Goal: Information Seeking & Learning: Learn about a topic

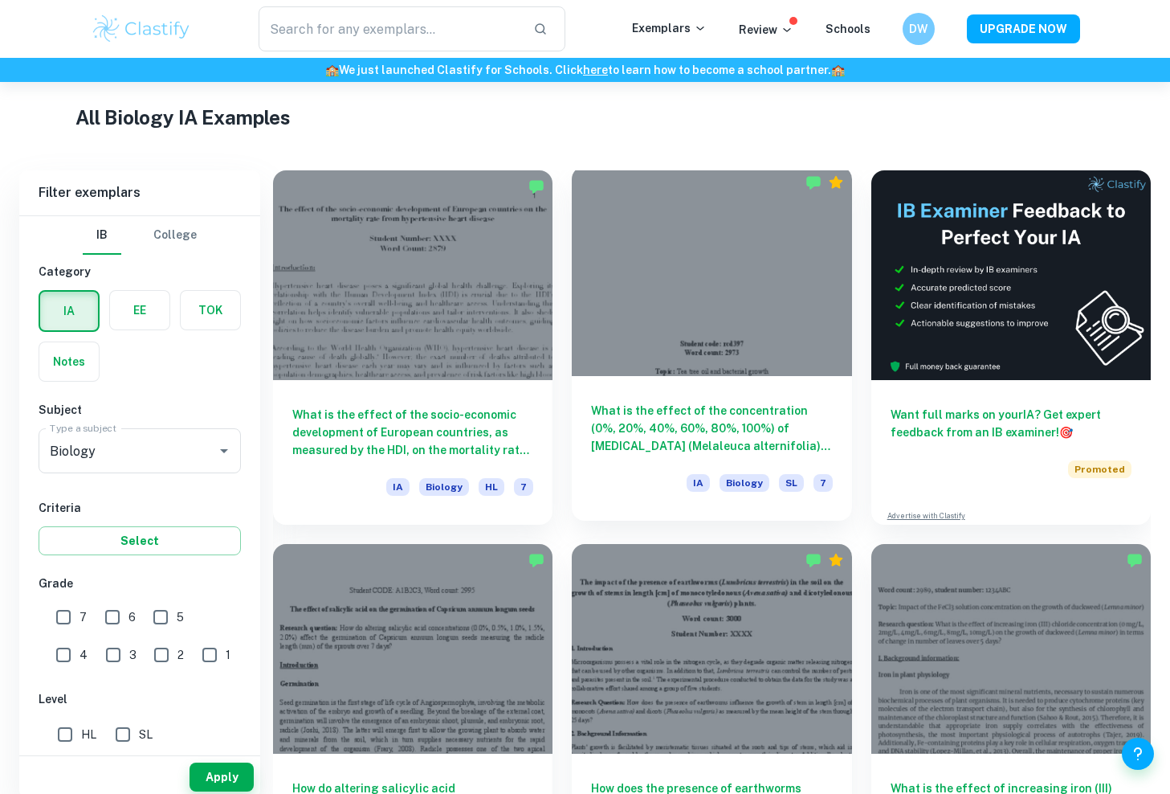
scroll to position [383, 0]
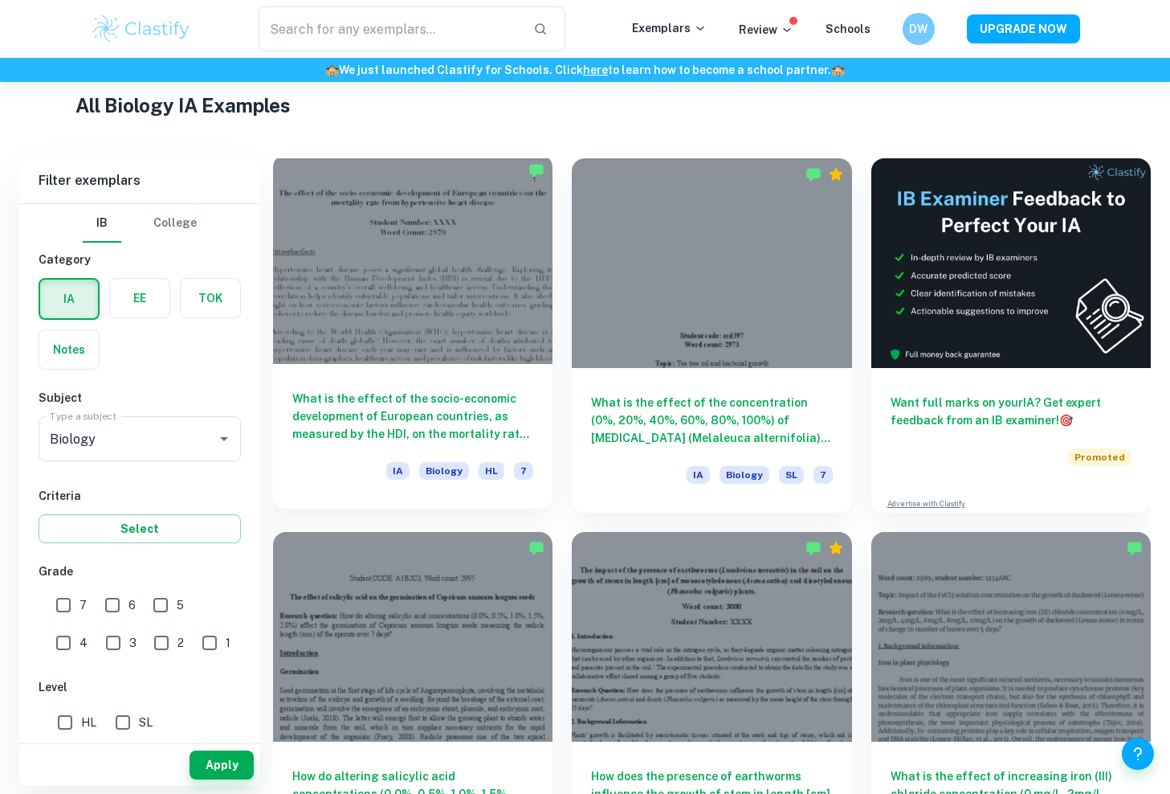
click at [480, 410] on h6 "What is the effect of the socio-economic development of European countries, as …" at bounding box center [412, 416] width 241 height 53
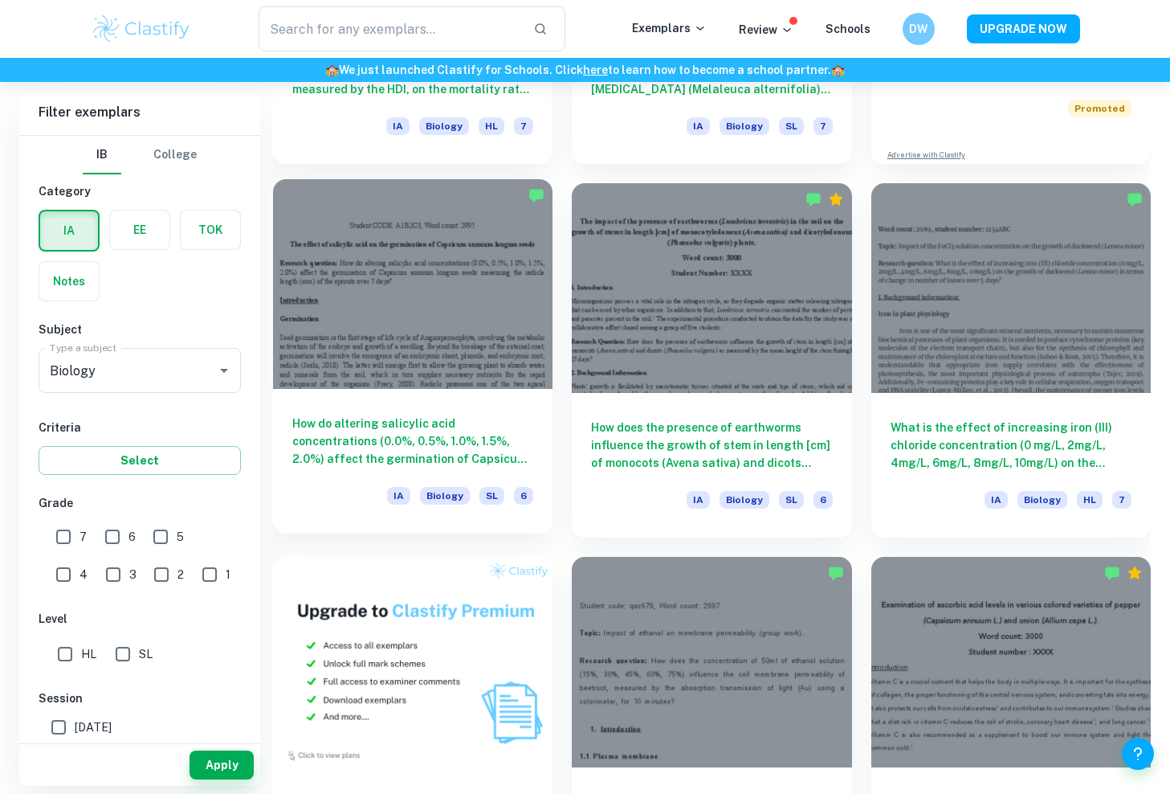
scroll to position [730, 0]
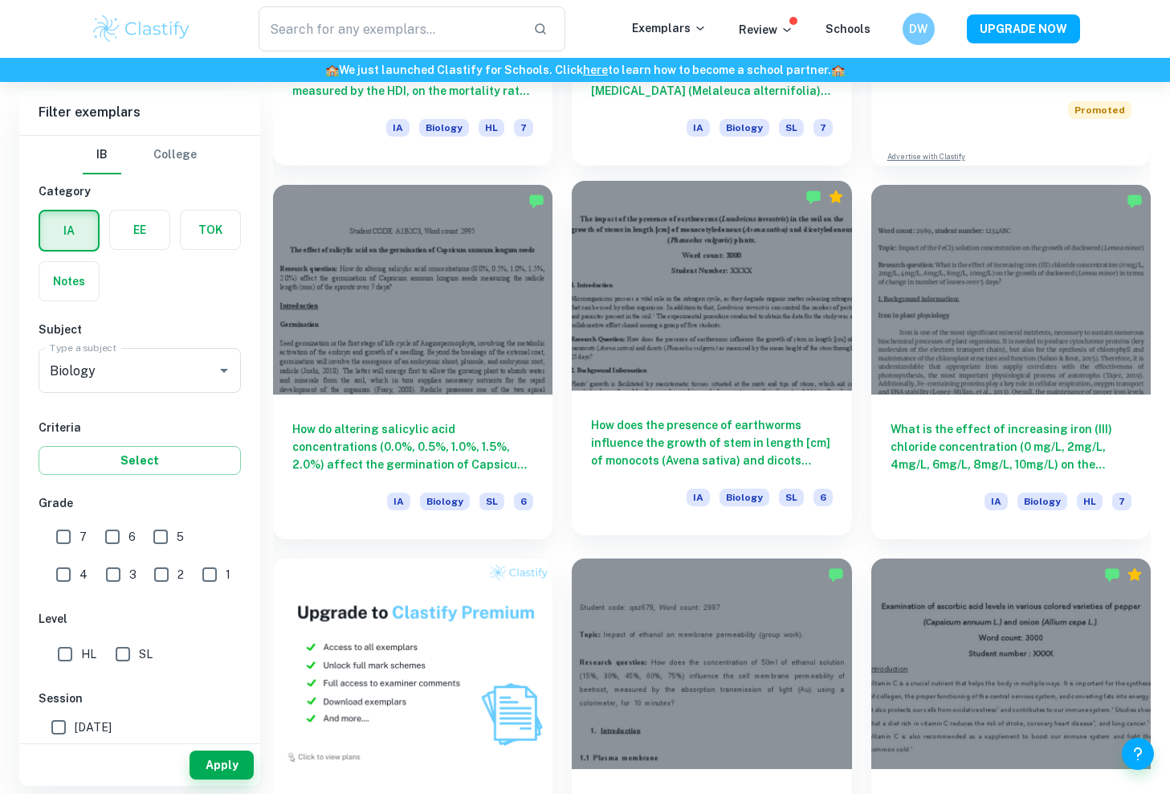
click at [819, 398] on div "How does the presence of earthworms influence the growth of stem in length [cm]…" at bounding box center [712, 462] width 280 height 145
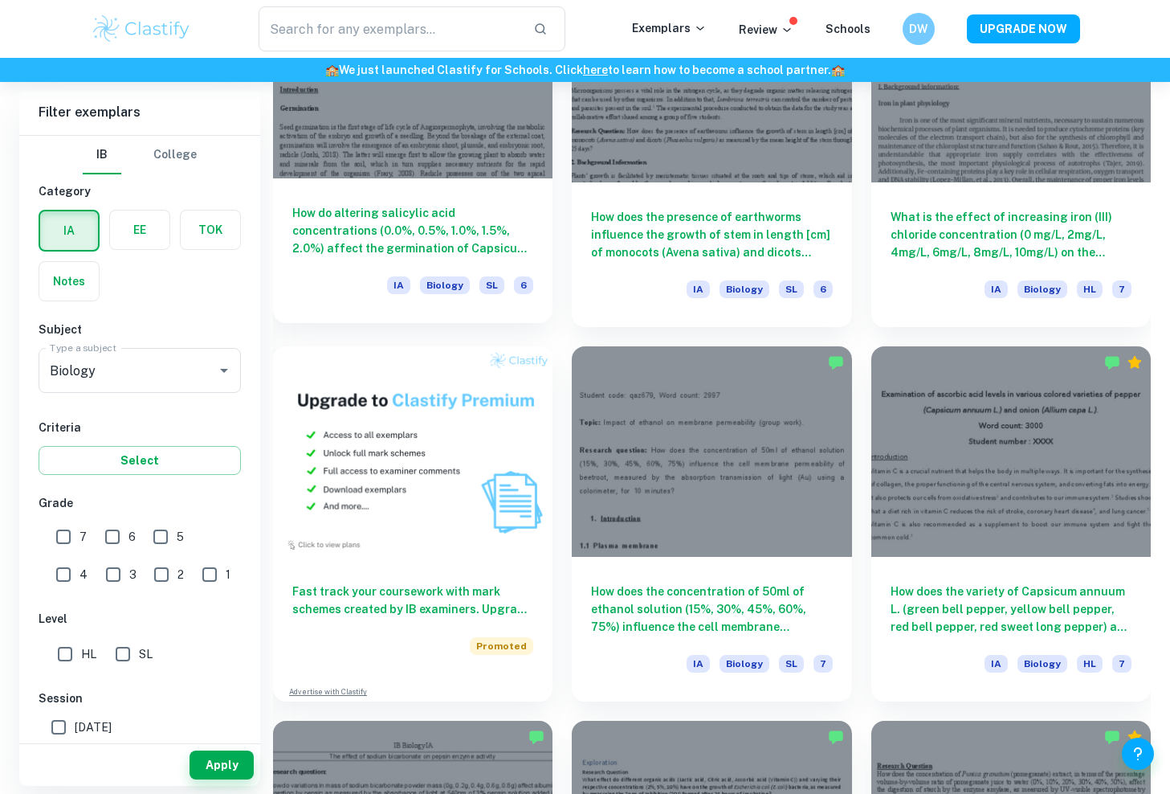
scroll to position [1177, 0]
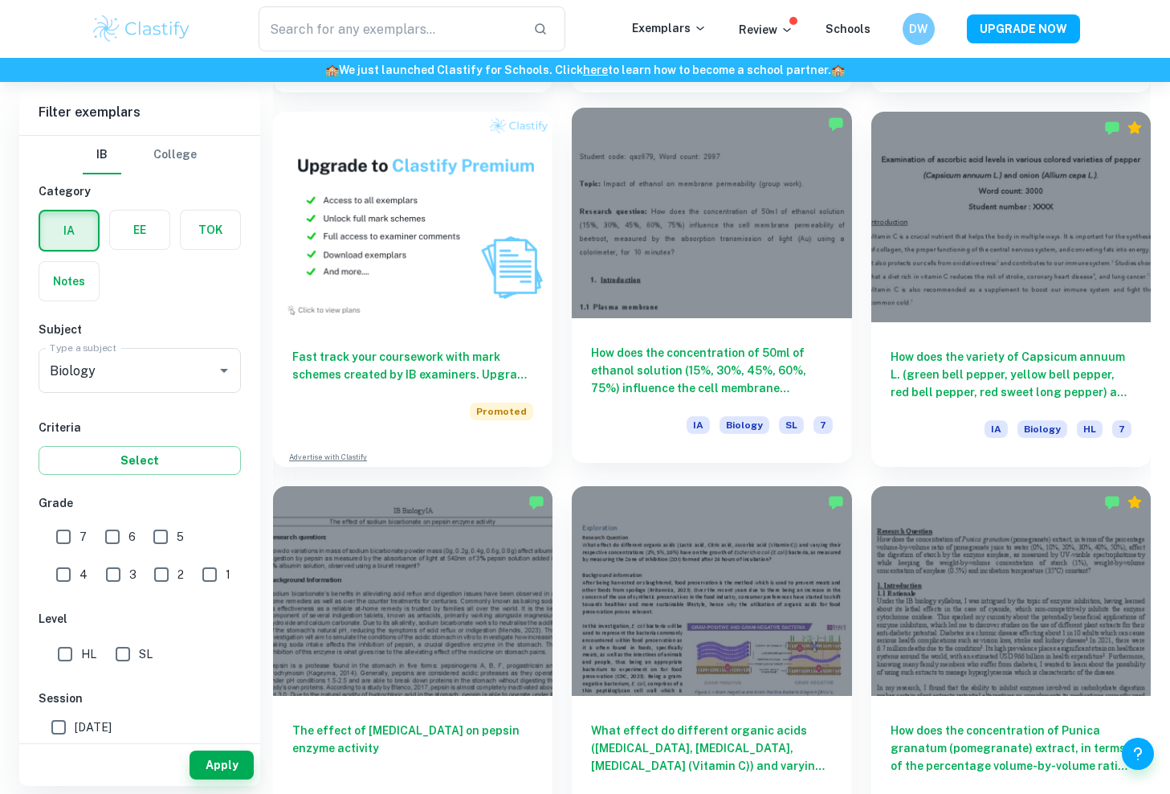
click at [663, 365] on h6 "How does the concentration of 50ml of ethanol solution (15%, 30%, 45%, 60%, 75%…" at bounding box center [711, 370] width 241 height 53
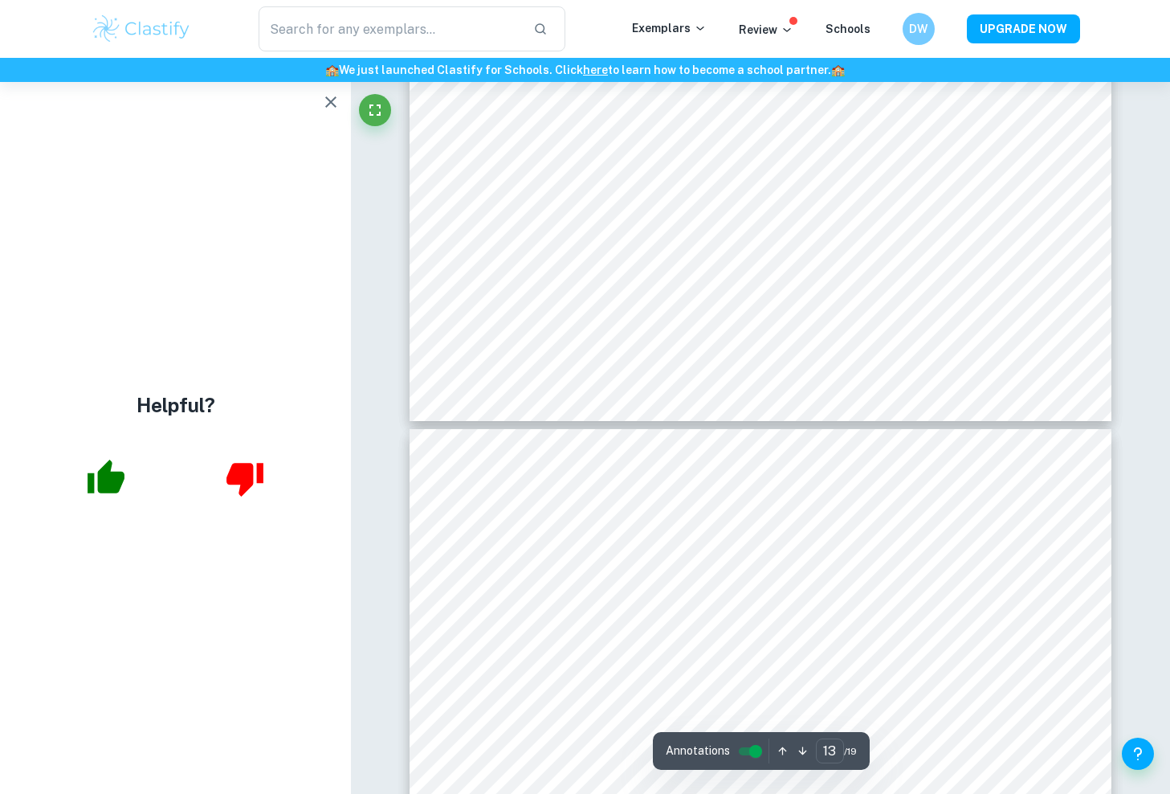
type input "12"
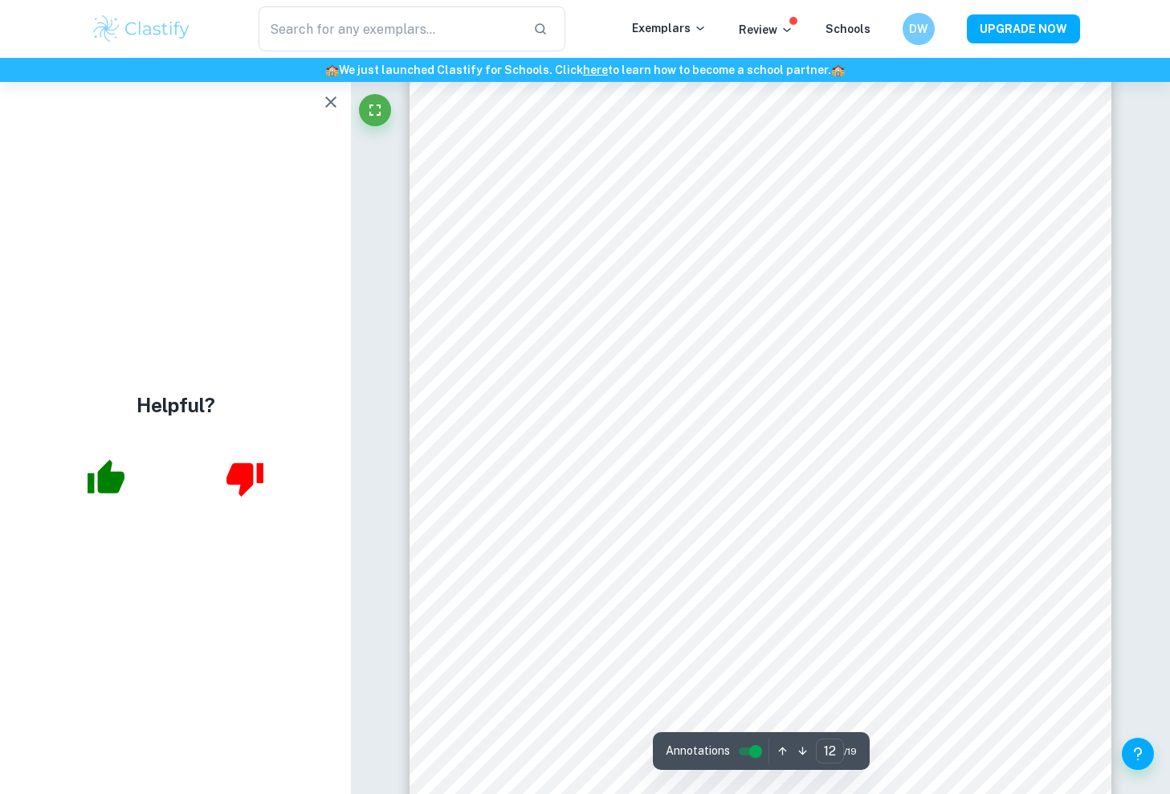
scroll to position [11614, 0]
click at [751, 752] on input "controlled" at bounding box center [756, 750] width 58 height 19
type input "12"
